Goal: Find specific page/section: Find specific page/section

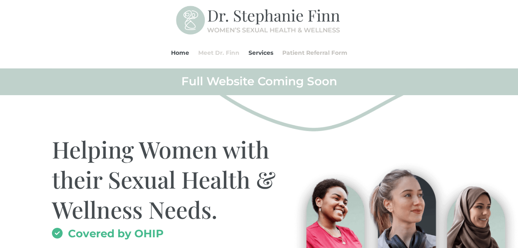
click at [210, 54] on link "Meet Dr. Finn" at bounding box center [218, 52] width 41 height 31
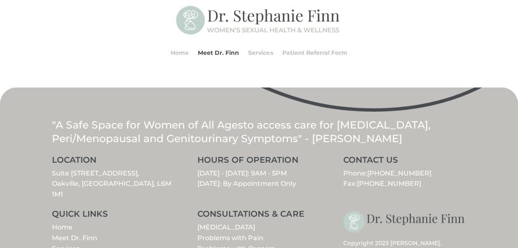
scroll to position [469, 0]
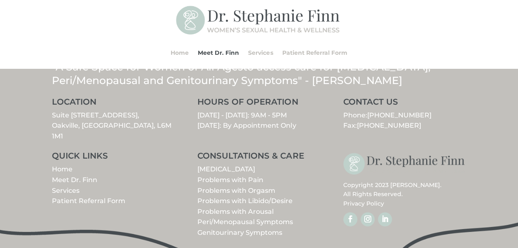
click at [69, 187] on link "Services" at bounding box center [66, 191] width 28 height 8
